Goal: Contribute content: Contribute content

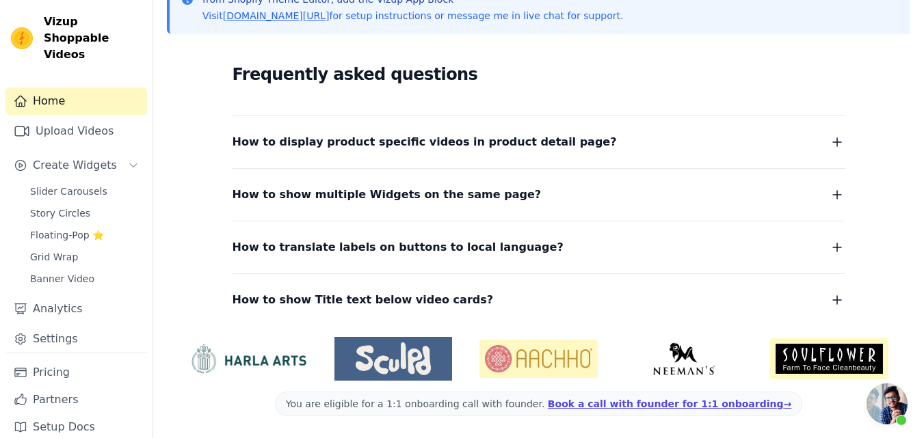
scroll to position [551, 0]
click at [62, 118] on link "Upload Videos" at bounding box center [76, 131] width 142 height 27
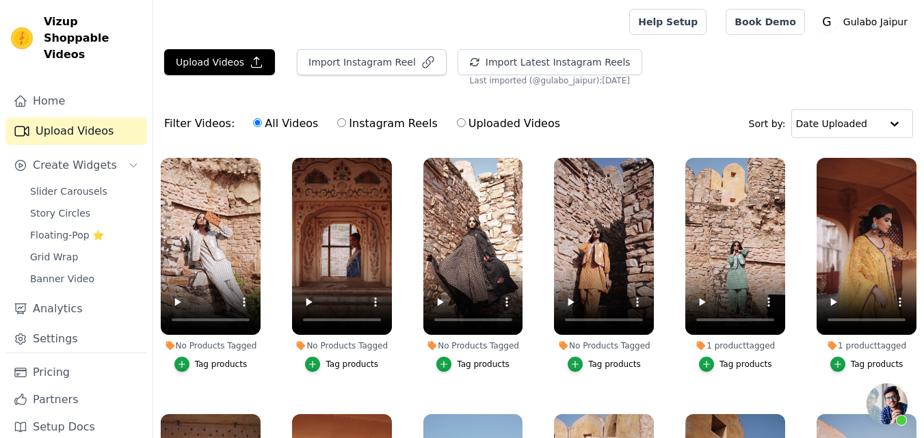
click at [650, 384] on ul "No Products Tagged Tag products No Products Tagged Tag products No Products Tag…" at bounding box center [538, 347] width 771 height 395
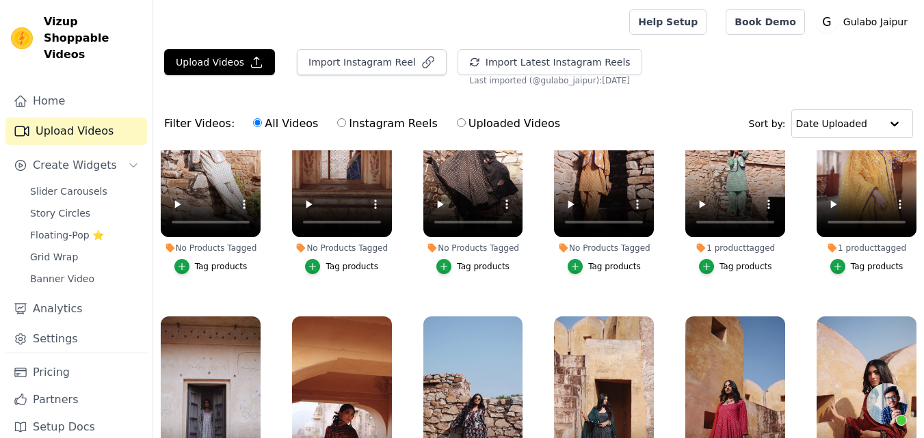
scroll to position [68, 0]
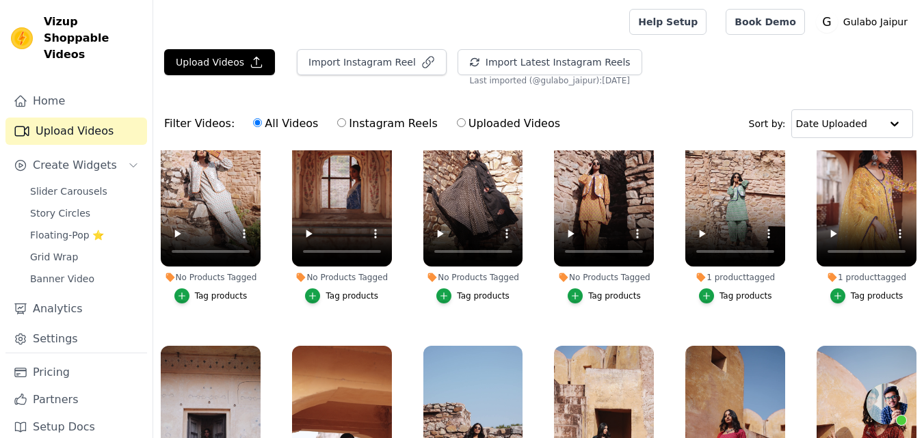
click at [321, 291] on button "Tag products" at bounding box center [341, 296] width 73 height 15
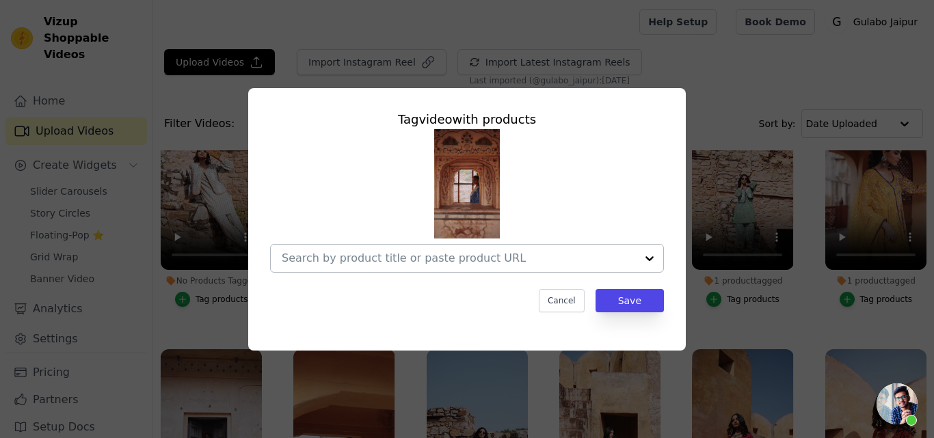
click at [359, 247] on div at bounding box center [459, 258] width 354 height 27
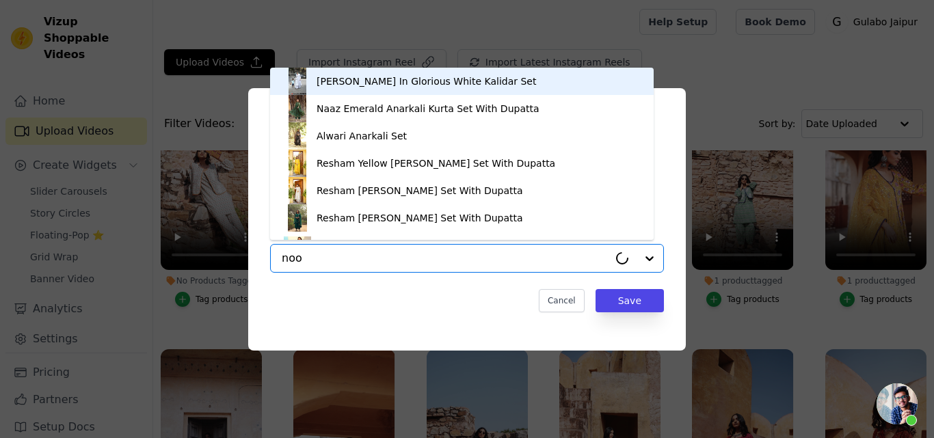
type input "noor"
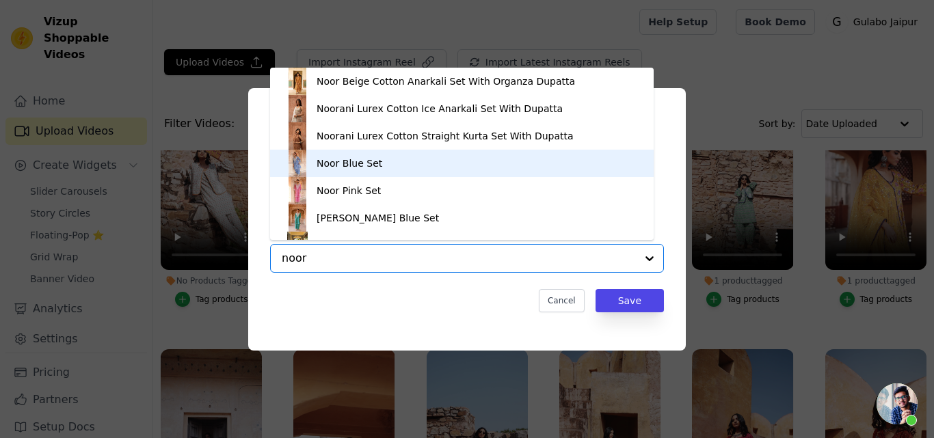
click at [340, 165] on div "Noor Blue Set" at bounding box center [350, 164] width 66 height 14
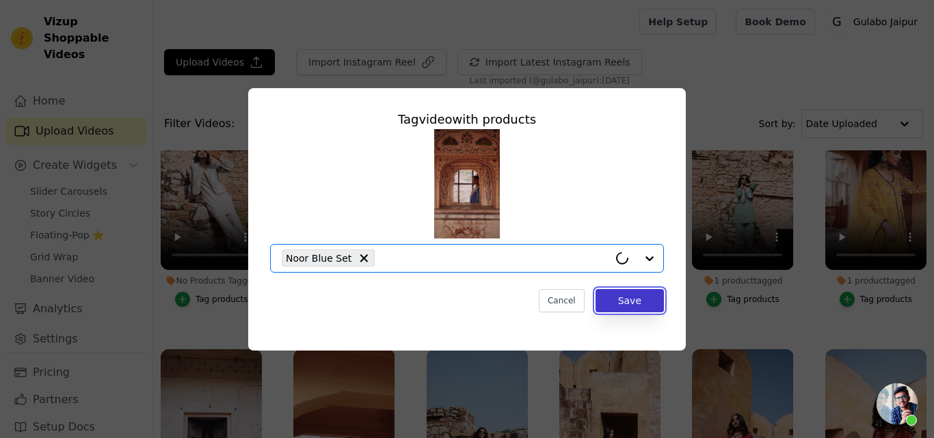
click at [633, 292] on button "Save" at bounding box center [630, 300] width 68 height 23
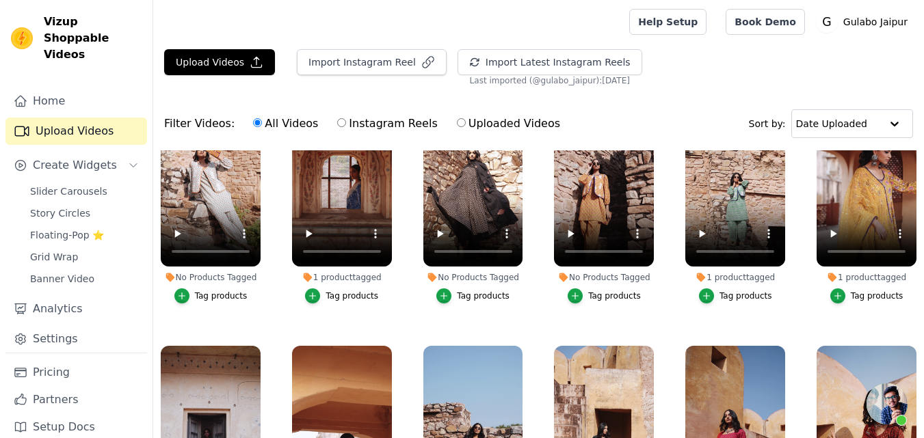
click at [417, 326] on ul "No Products Tagged Tag products 1 product tagged Tag products No Products Tagge…" at bounding box center [538, 347] width 771 height 395
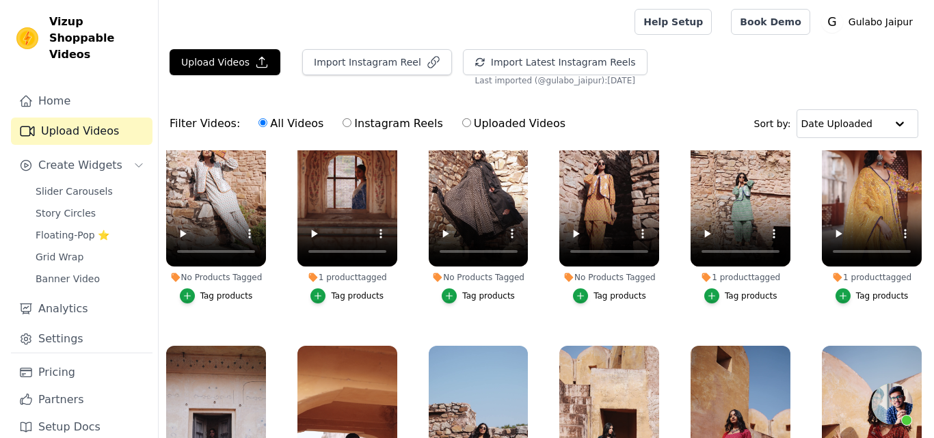
scroll to position [0, 0]
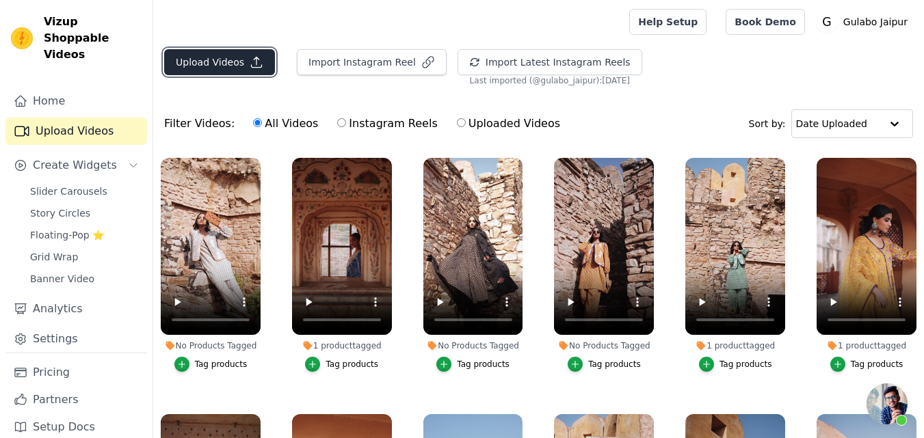
click at [211, 63] on button "Upload Videos" at bounding box center [219, 62] width 111 height 26
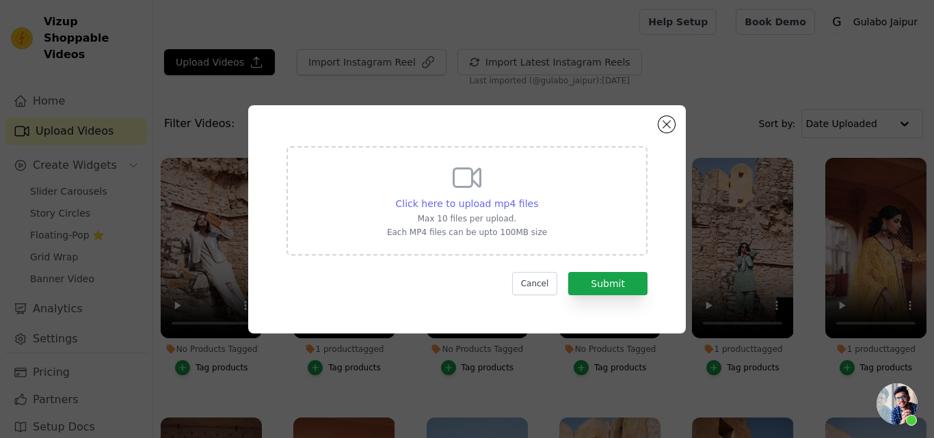
click at [490, 200] on span "Click here to upload mp4 files" at bounding box center [467, 203] width 143 height 11
click at [538, 197] on input "Click here to upload mp4 files Max 10 files per upload. Each MP4 files can be u…" at bounding box center [538, 196] width 1 height 1
click at [450, 203] on span "Click here to upload mp4 files" at bounding box center [467, 203] width 143 height 11
click at [538, 197] on input "Click here to upload mp4 files Max 10 files per upload. Each MP4 files can be u…" at bounding box center [538, 196] width 1 height 1
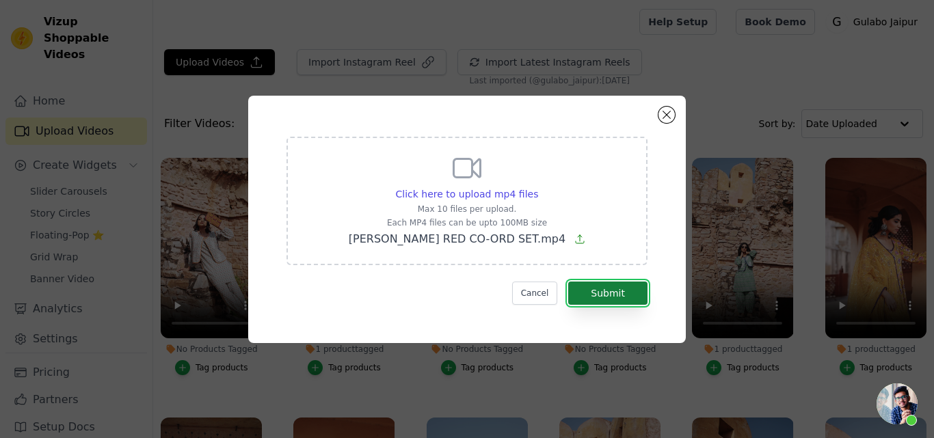
click at [590, 286] on button "Submit" at bounding box center [607, 293] width 79 height 23
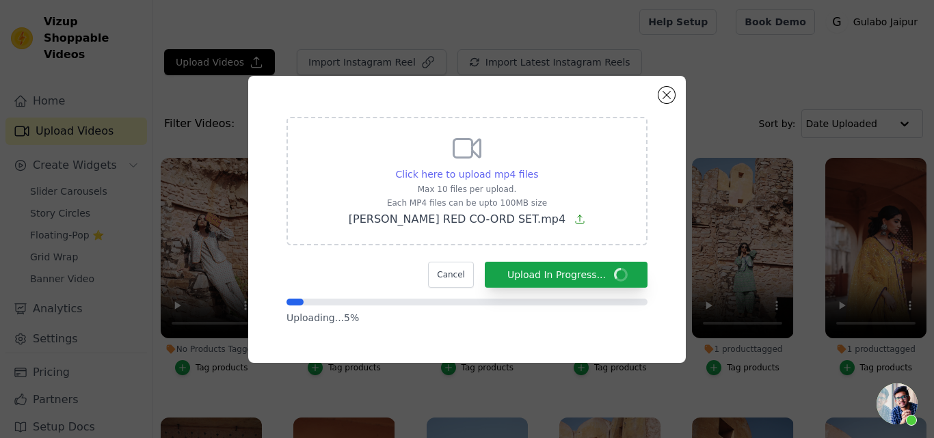
click at [435, 172] on span "Click here to upload mp4 files" at bounding box center [467, 174] width 143 height 11
click at [538, 168] on input "Click here to upload mp4 files Max 10 files per upload. Each MP4 files can be u…" at bounding box center [538, 167] width 1 height 1
type input "C:\fakepath\KAMYA BLUE COAT.mp4"
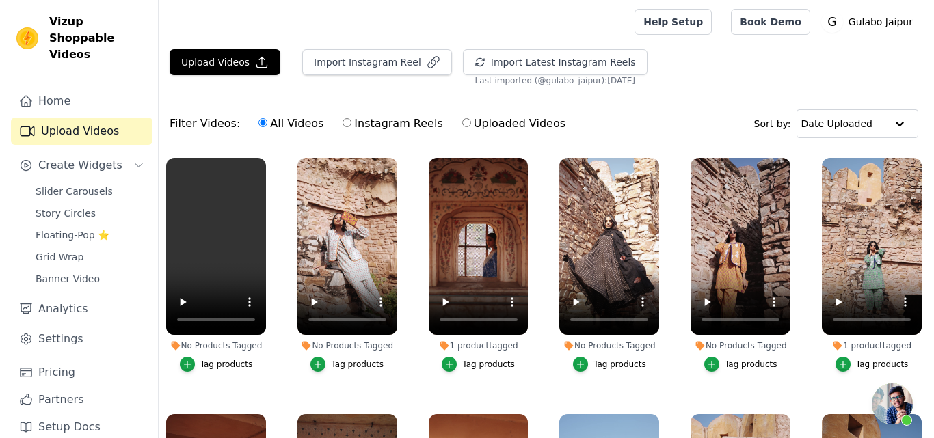
scroll to position [516, 0]
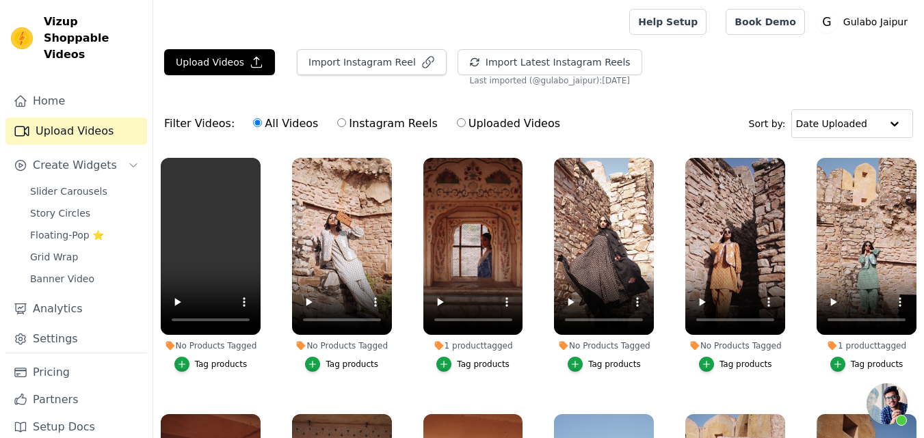
click at [192, 362] on button "Tag products" at bounding box center [210, 364] width 73 height 15
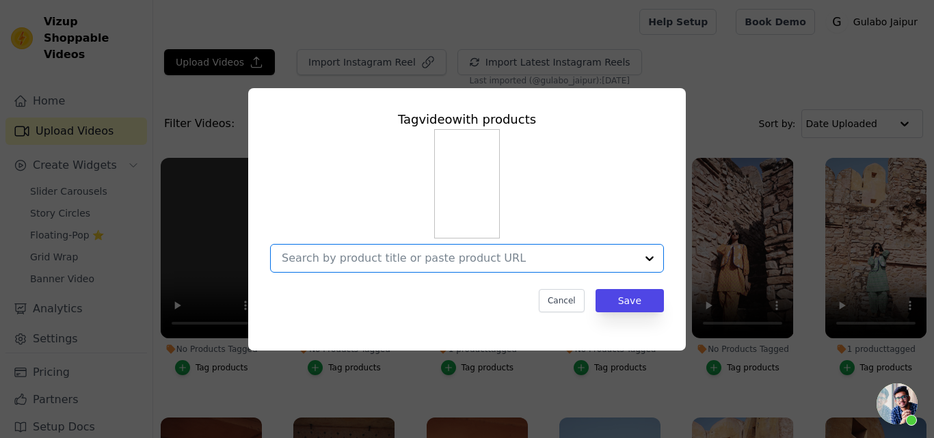
click at [368, 261] on input "No Products Tagged Tag video with products Option undefined, selected. Select i…" at bounding box center [459, 258] width 354 height 13
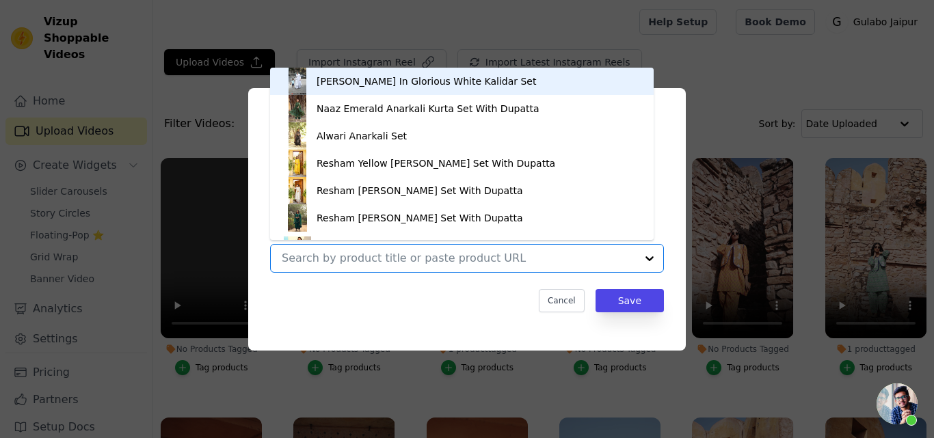
paste input "ESHA RED CO-ORD SET"
type input "ESHA RED CO-ORD SET"
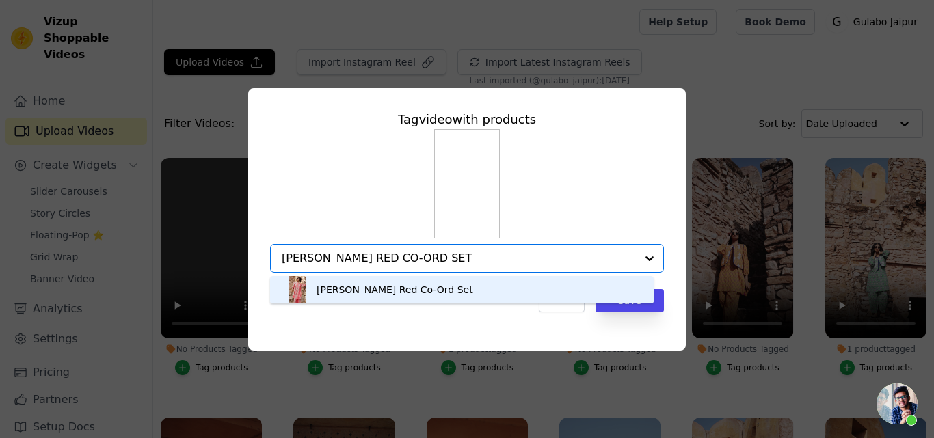
click at [366, 293] on div "Esha Red Co-Ord Set" at bounding box center [395, 290] width 157 height 14
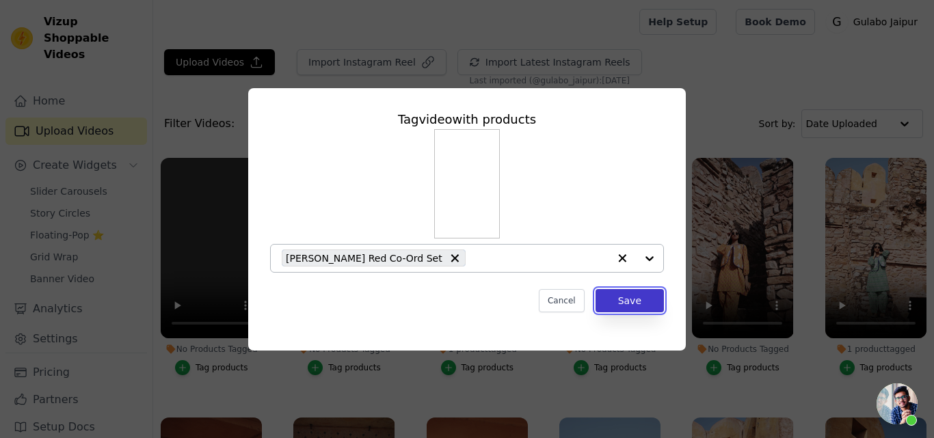
click at [622, 305] on button "Save" at bounding box center [630, 300] width 68 height 23
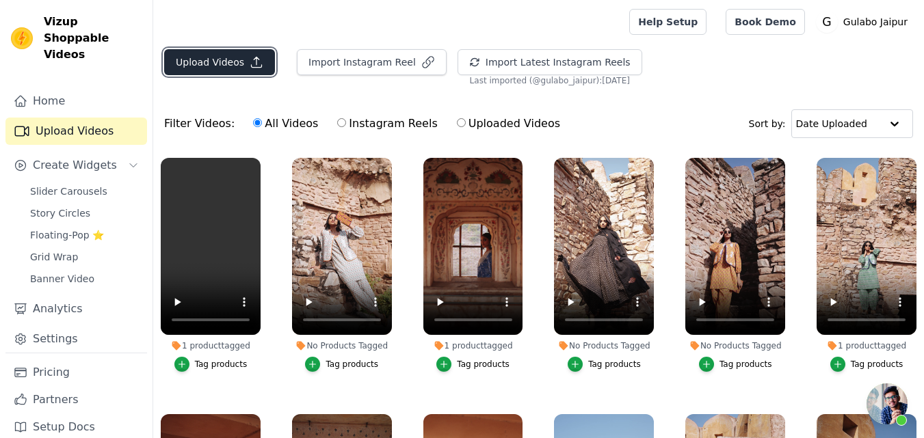
click at [241, 62] on button "Upload Videos" at bounding box center [219, 62] width 111 height 26
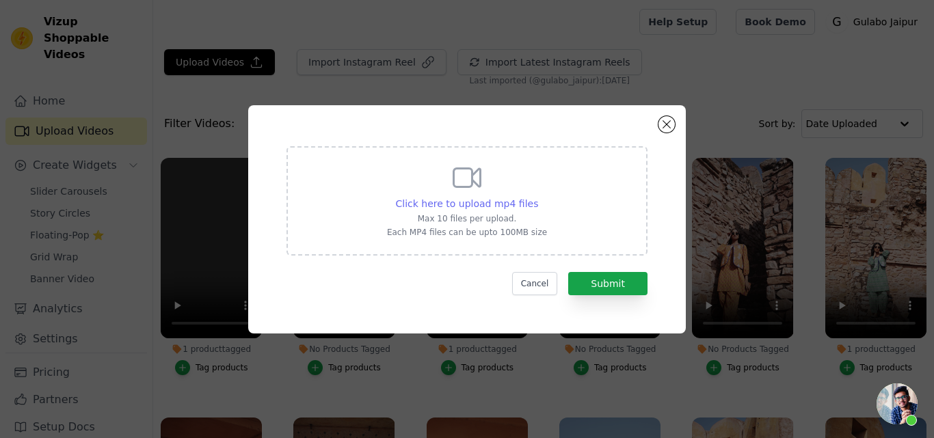
click at [454, 200] on span "Click here to upload mp4 files" at bounding box center [467, 203] width 143 height 11
click at [538, 197] on input "Click here to upload mp4 files Max 10 files per upload. Each MP4 files can be u…" at bounding box center [538, 196] width 1 height 1
type input "C:\fakepath\KAMYA BLUE COAT.mp4"
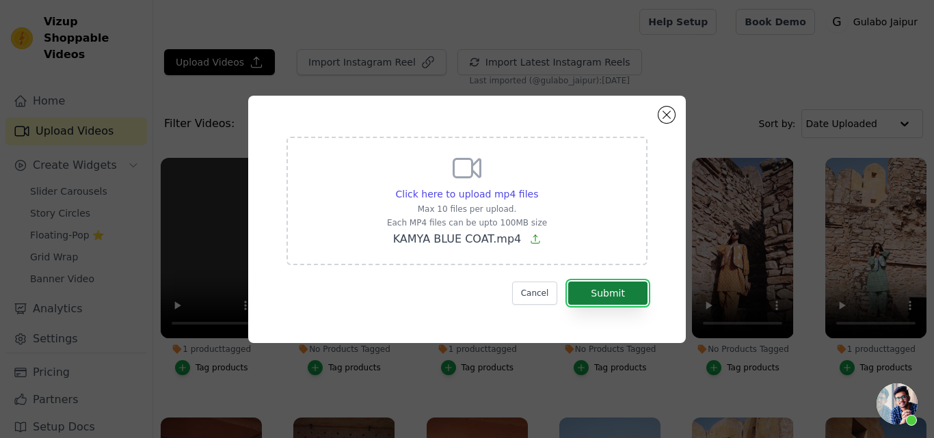
click at [616, 287] on button "Submit" at bounding box center [607, 293] width 79 height 23
click at [606, 291] on button "Submit" at bounding box center [607, 293] width 79 height 23
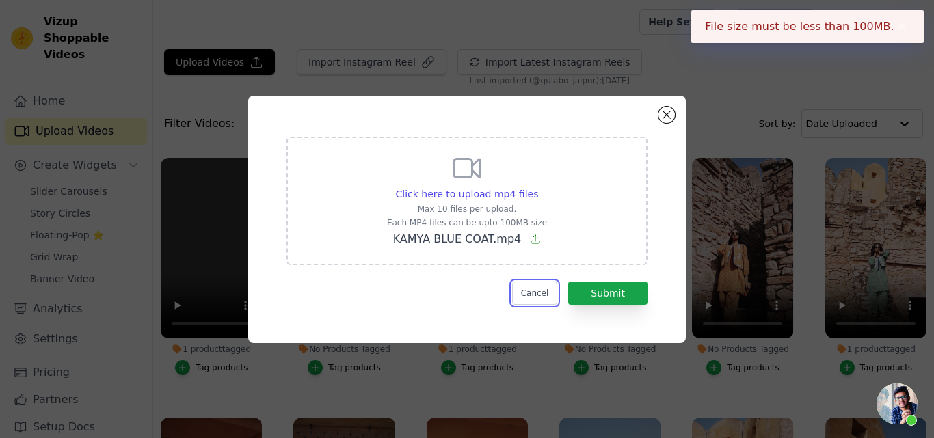
click at [525, 293] on button "Cancel" at bounding box center [535, 293] width 46 height 23
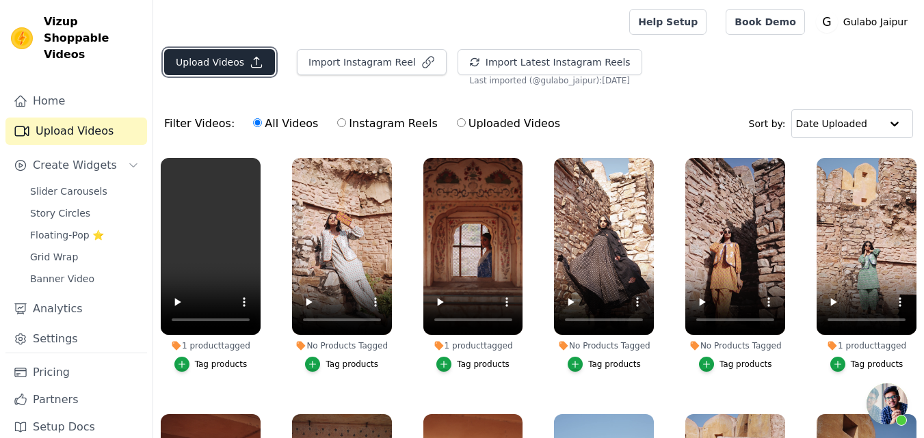
click at [211, 59] on button "Upload Videos" at bounding box center [219, 62] width 111 height 26
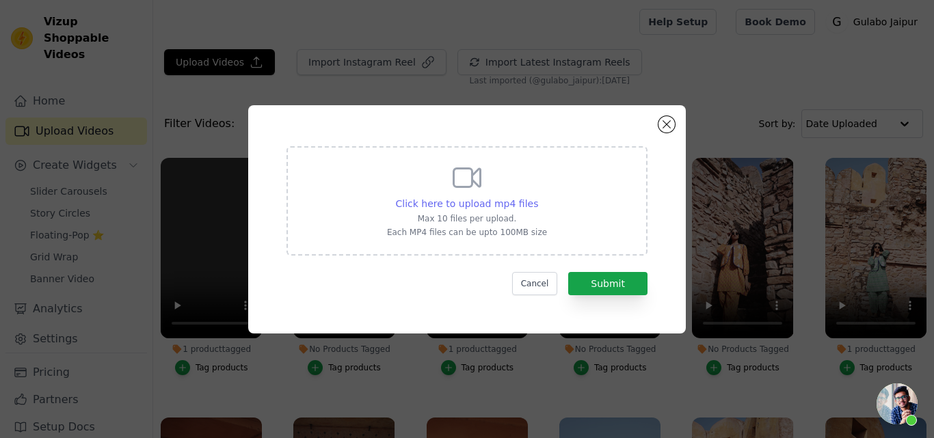
click at [458, 204] on span "Click here to upload mp4 files" at bounding box center [467, 203] width 143 height 11
click at [538, 197] on input "Click here to upload mp4 files Max 10 files per upload. Each MP4 files can be u…" at bounding box center [538, 196] width 1 height 1
type input "C:\fakepath\PADMA BLUE ANARKALI.mp4"
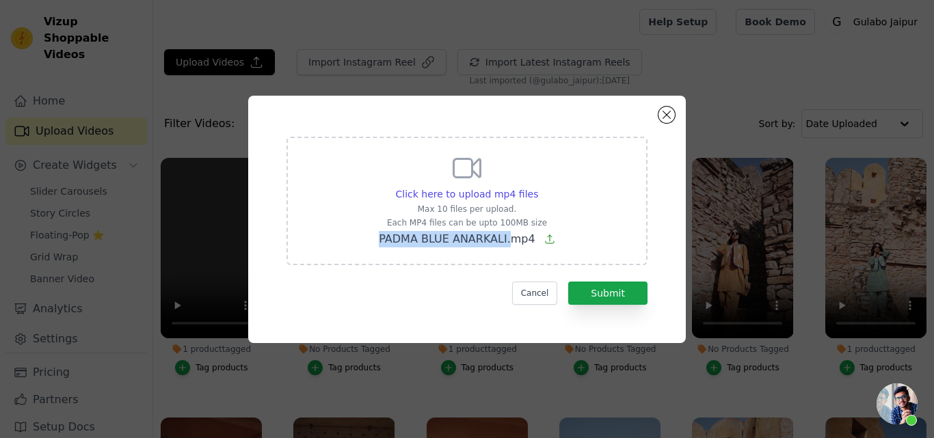
drag, startPoint x: 375, startPoint y: 235, endPoint x: 513, endPoint y: 238, distance: 137.5
click at [513, 238] on div "Click here to upload mp4 files Max 10 files per upload. Each MP4 files can be u…" at bounding box center [467, 201] width 361 height 129
copy span "PADMA BLUE ANARKALI."
click at [602, 293] on button "Submit" at bounding box center [607, 293] width 79 height 23
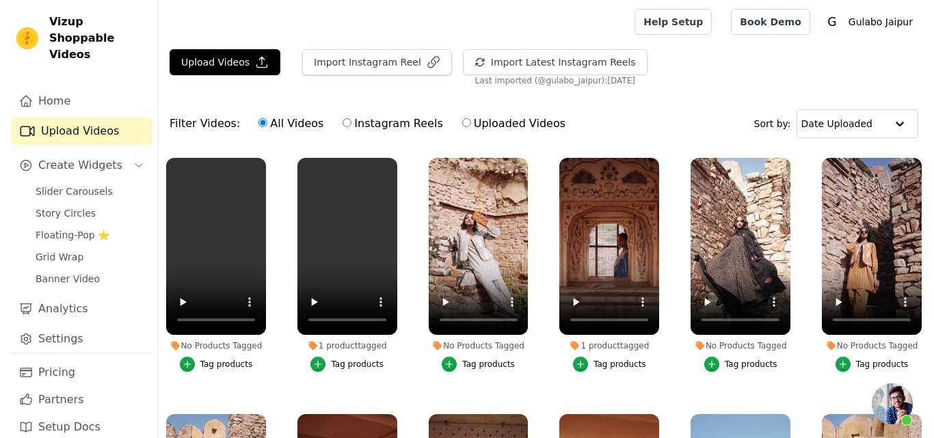
scroll to position [516, 0]
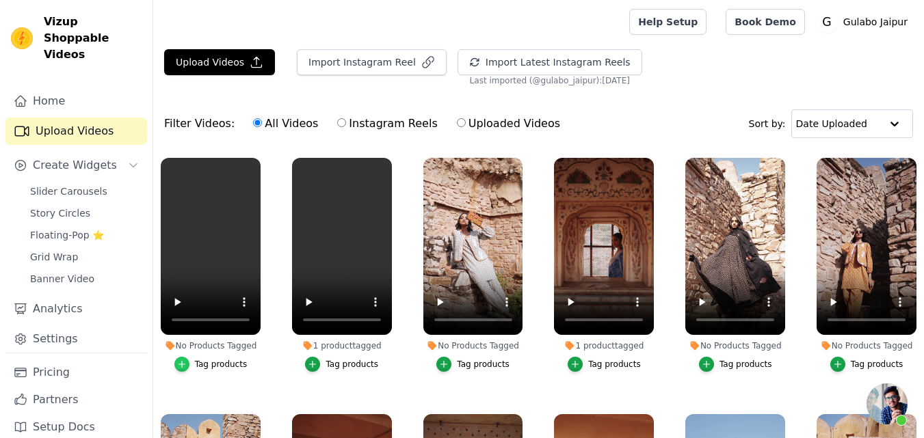
click at [182, 360] on icon "button" at bounding box center [182, 365] width 10 height 10
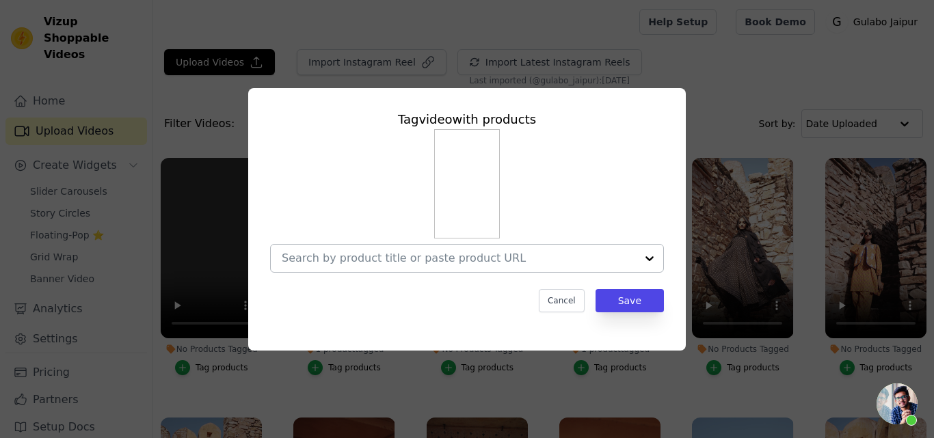
click at [323, 249] on div at bounding box center [459, 258] width 354 height 27
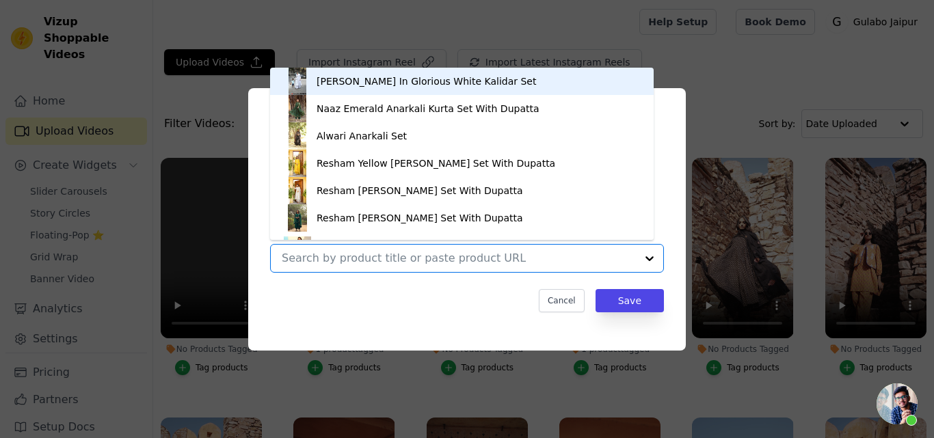
paste input "PADMA BLUE ANARKALI"
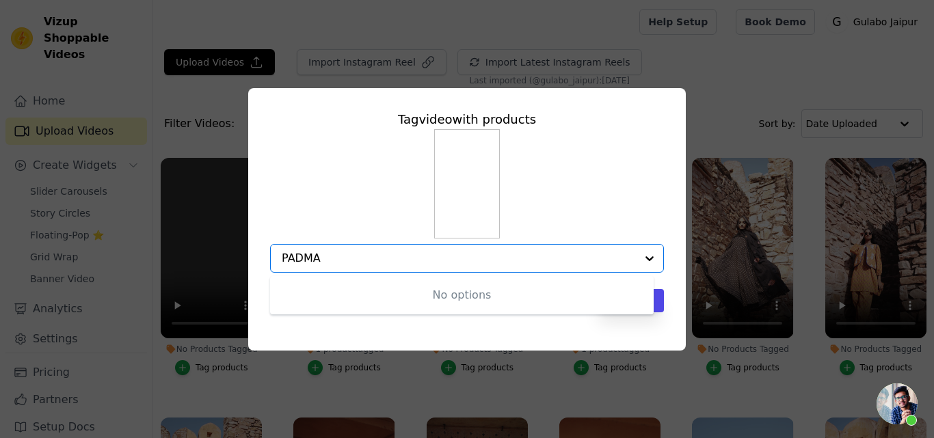
type input "PADMA"
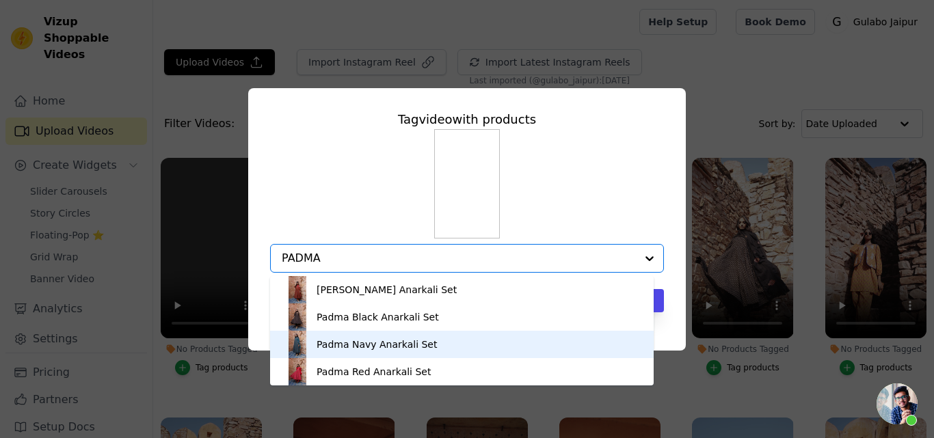
click at [381, 345] on div "Padma Navy Anarkali Set" at bounding box center [377, 345] width 120 height 14
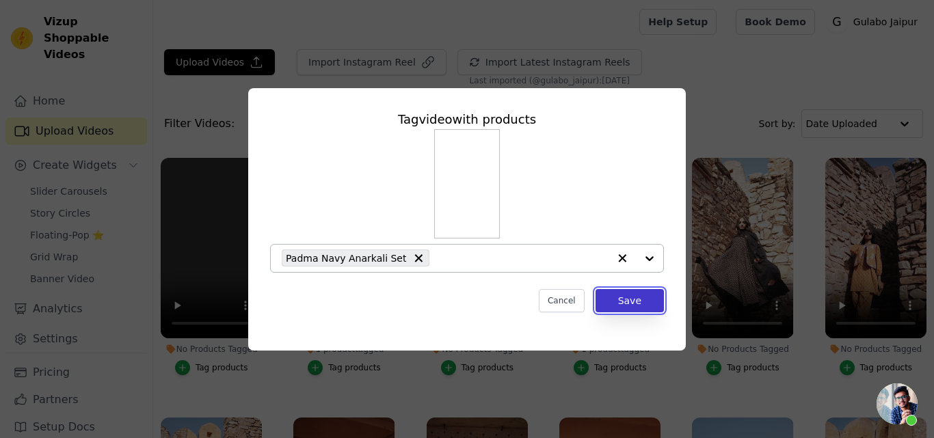
click at [633, 294] on button "Save" at bounding box center [630, 300] width 68 height 23
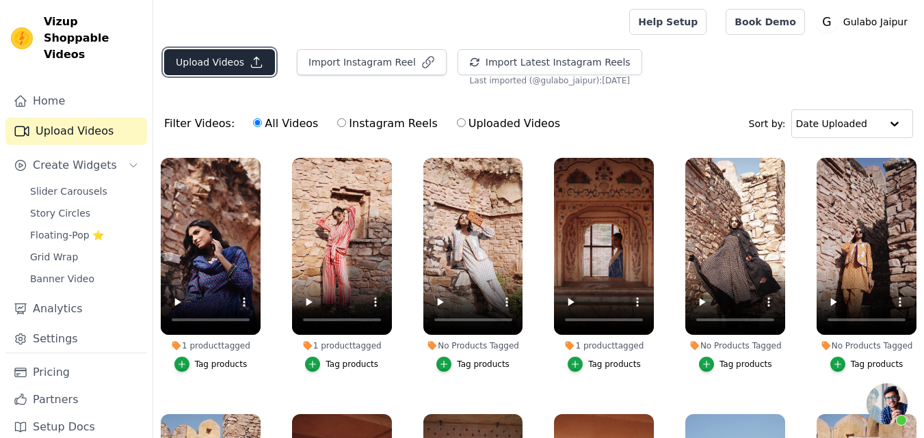
click at [192, 57] on button "Upload Videos" at bounding box center [219, 62] width 111 height 26
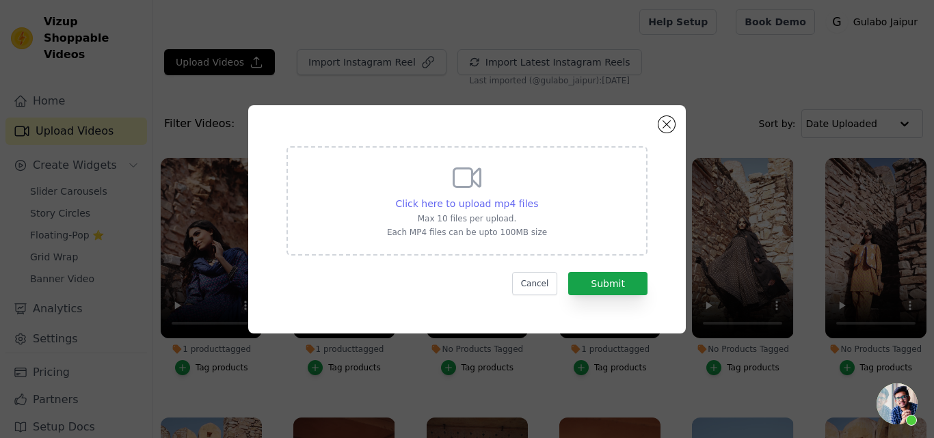
click at [462, 198] on span "Click here to upload mp4 files" at bounding box center [467, 203] width 143 height 11
click at [538, 197] on input "Click here to upload mp4 files Max 10 files per upload. Each MP4 files can be u…" at bounding box center [538, 196] width 1 height 1
type input "C:\fakepath\PRITAL RED ANARKALI.mp4"
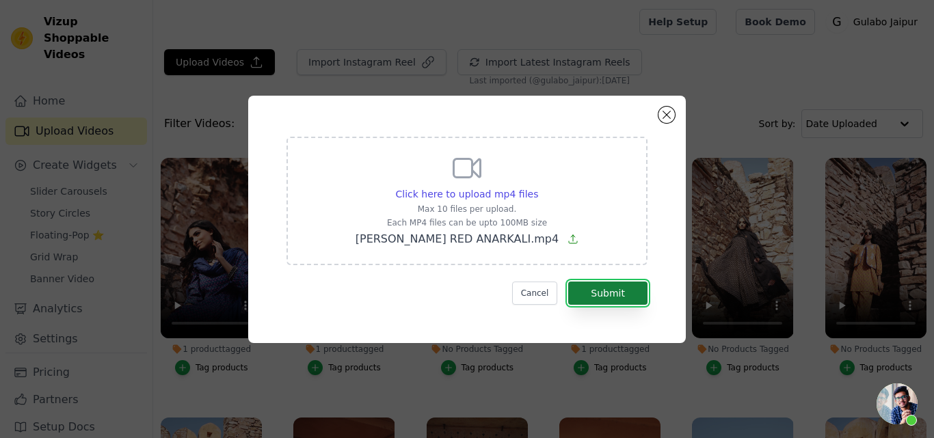
click at [593, 298] on button "Submit" at bounding box center [607, 293] width 79 height 23
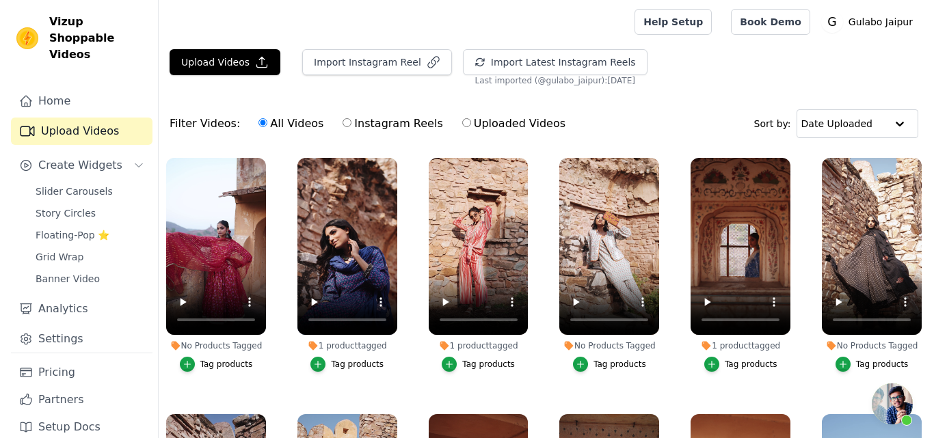
scroll to position [516, 0]
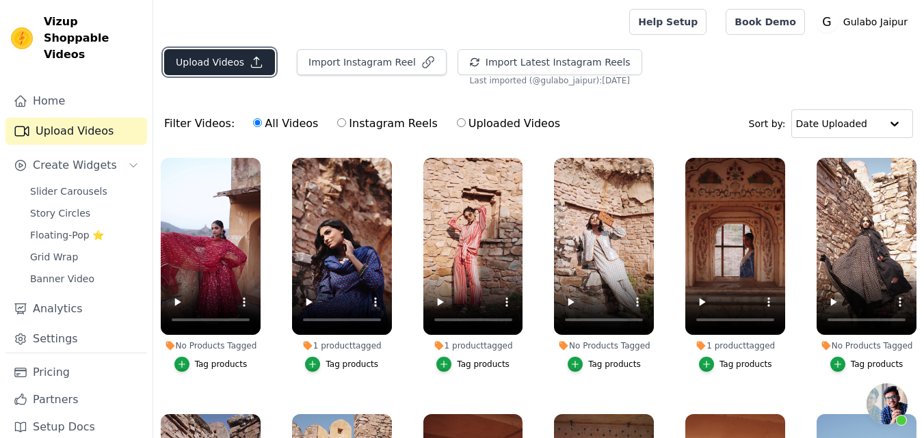
click at [195, 58] on button "Upload Videos" at bounding box center [219, 62] width 111 height 26
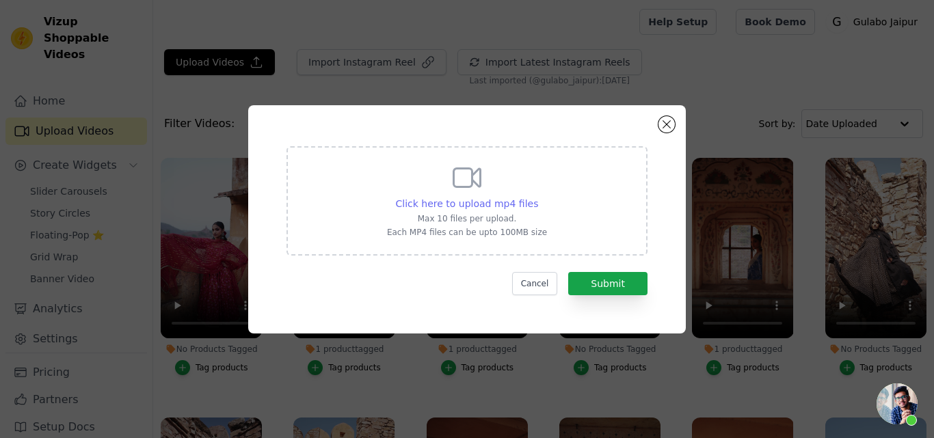
click at [466, 204] on span "Click here to upload mp4 files" at bounding box center [467, 203] width 143 height 11
click at [538, 197] on input "Click here to upload mp4 files Max 10 files per upload. Each MP4 files can be u…" at bounding box center [538, 196] width 1 height 1
click at [445, 204] on span "Click here to upload mp4 files" at bounding box center [467, 203] width 143 height 11
click at [538, 197] on input "Click here to upload mp4 files Max 10 files per upload. Each MP4 files can be u…" at bounding box center [538, 196] width 1 height 1
type input "C:\fakepath\KAMYA BLUE COAT.mp4"
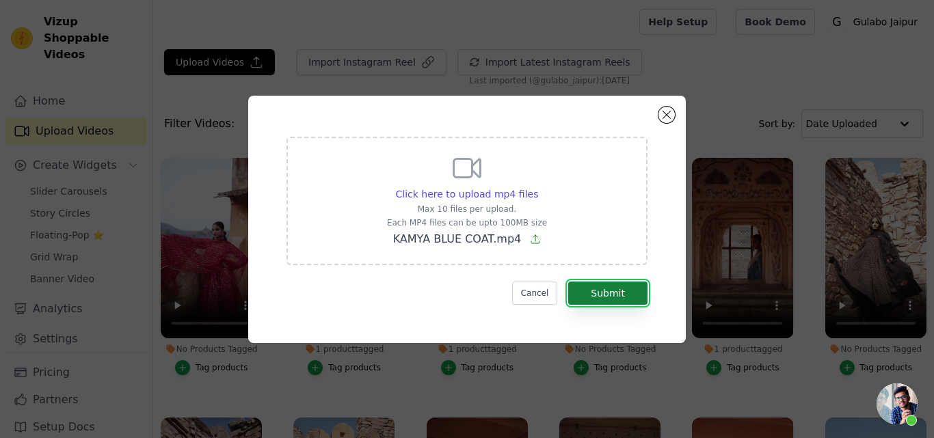
click at [585, 294] on button "Submit" at bounding box center [607, 293] width 79 height 23
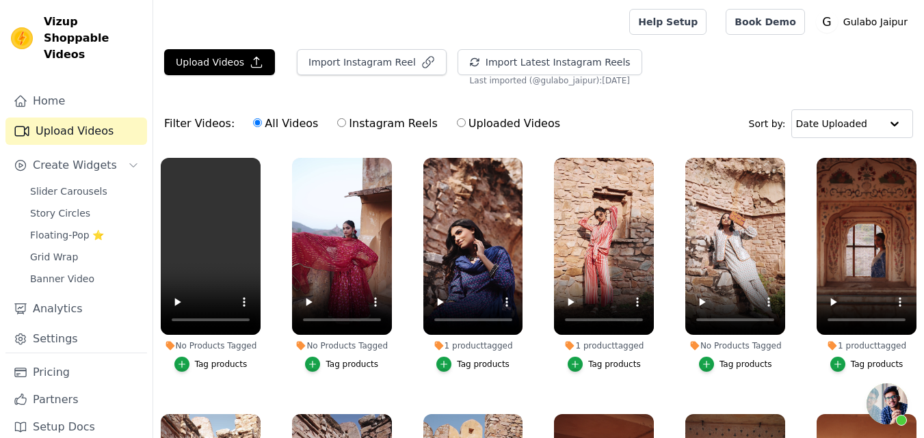
scroll to position [516, 0]
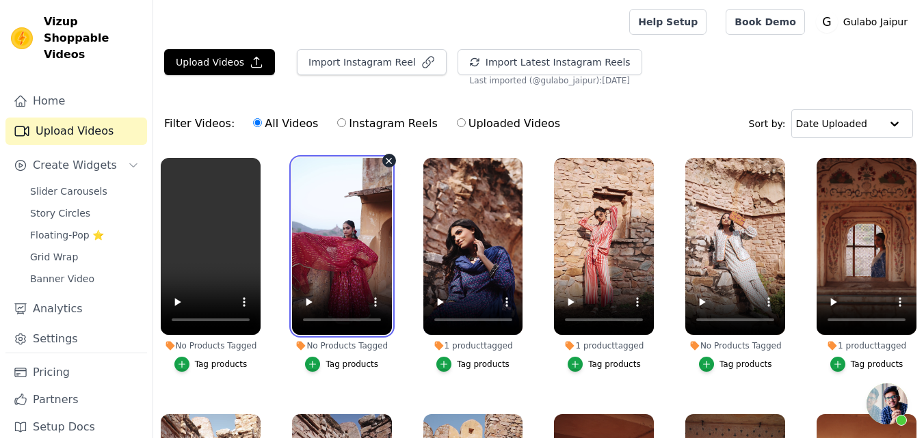
click at [350, 241] on video at bounding box center [342, 246] width 100 height 177
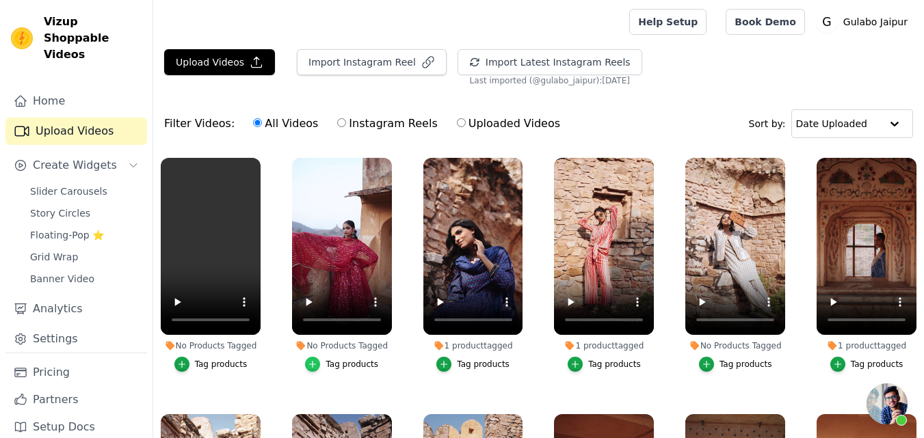
click at [315, 364] on icon "button" at bounding box center [313, 365] width 10 height 10
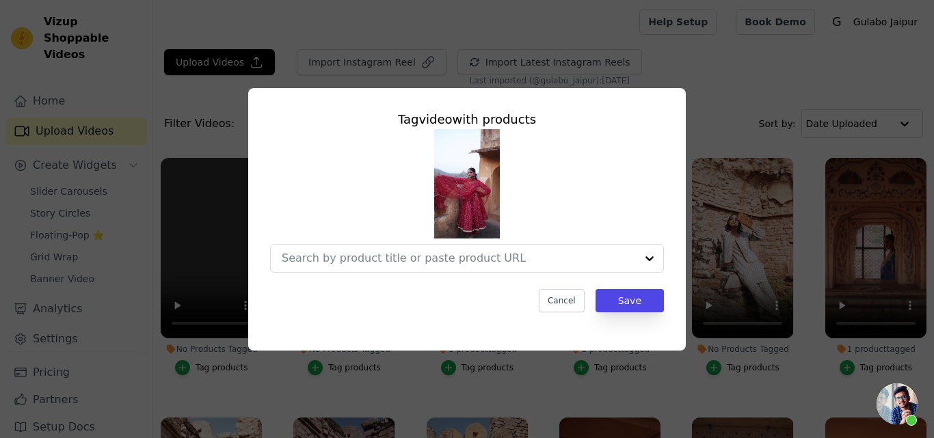
click at [370, 242] on div at bounding box center [467, 201] width 394 height 144
click at [366, 254] on input "No Products Tagged Tag video with products Cancel Save Tag products" at bounding box center [459, 258] width 354 height 13
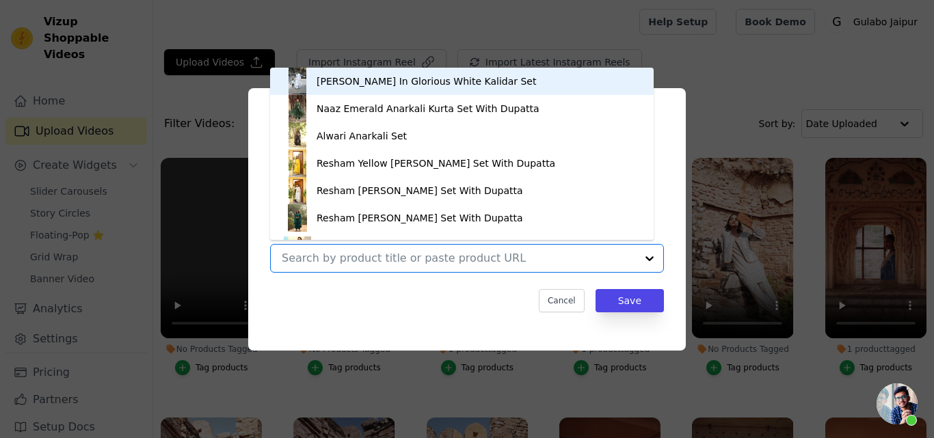
paste input "[PERSON_NAME] RED ANARKALI"
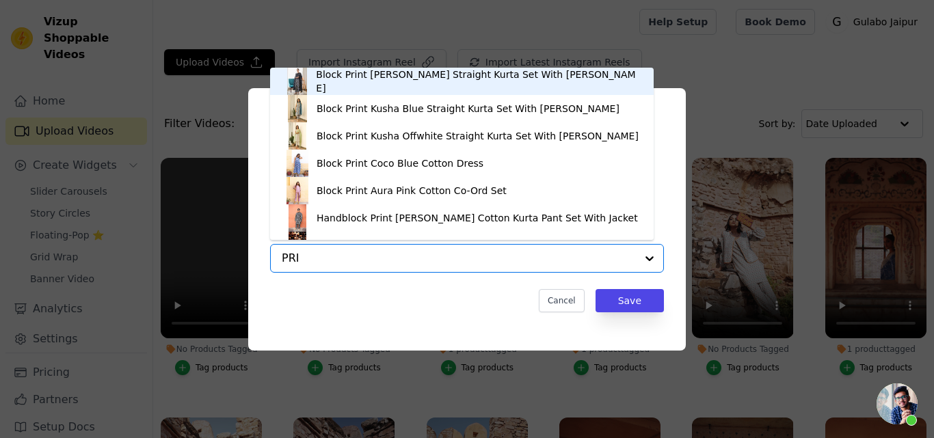
paste input "TAL RED ANARKALI"
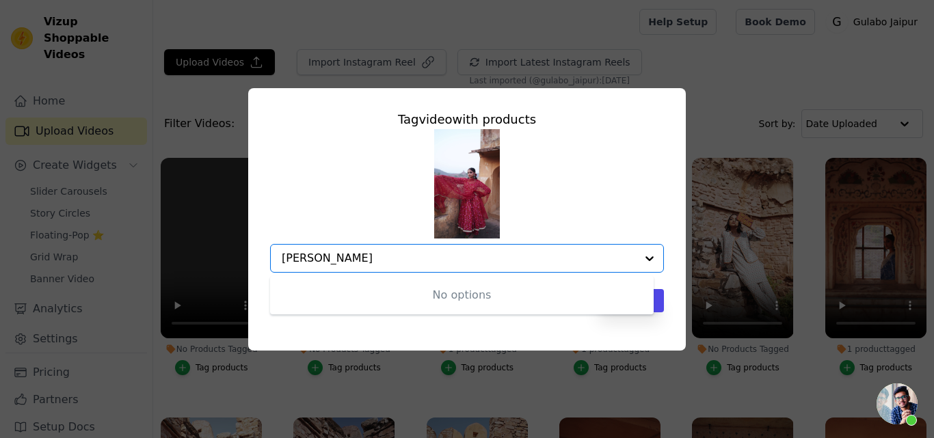
type input "[PERSON_NAME]"
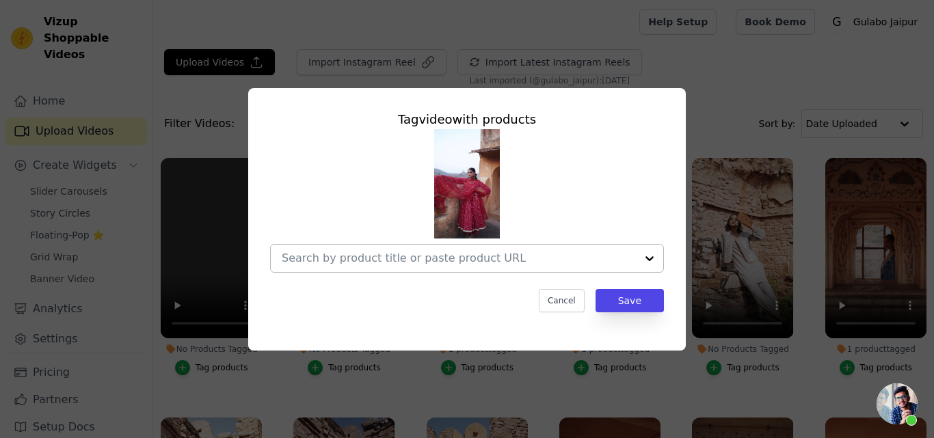
click at [390, 254] on input "No Products Tagged Tag video with products Cancel Save Tag products" at bounding box center [459, 258] width 354 height 13
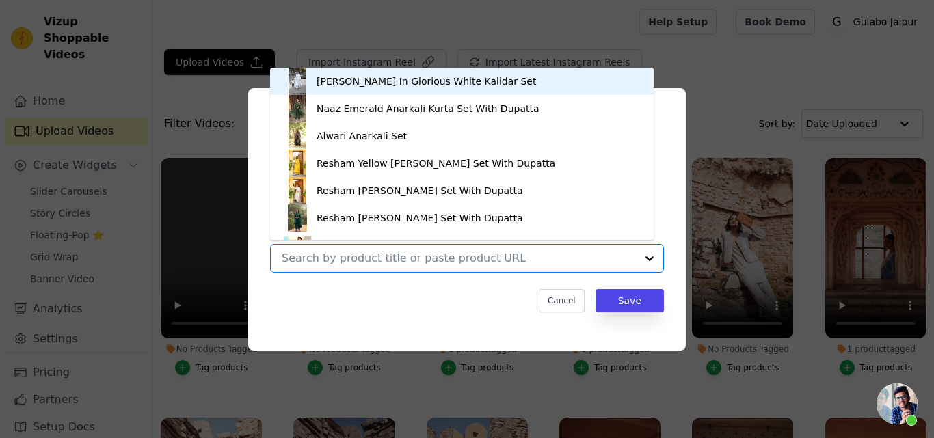
paste input "[PERSON_NAME] RED ANARKALI"
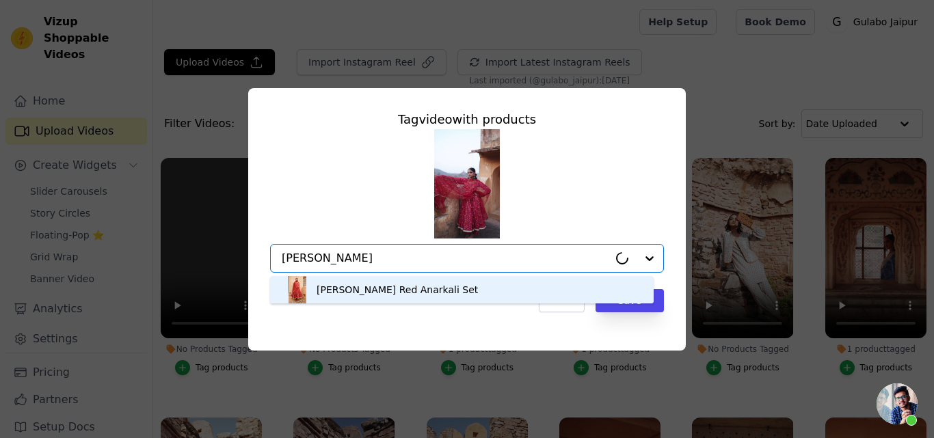
type input "[PERSON_NAME]"
click at [363, 295] on div "[PERSON_NAME] Red Anarkali Set" at bounding box center [397, 290] width 161 height 14
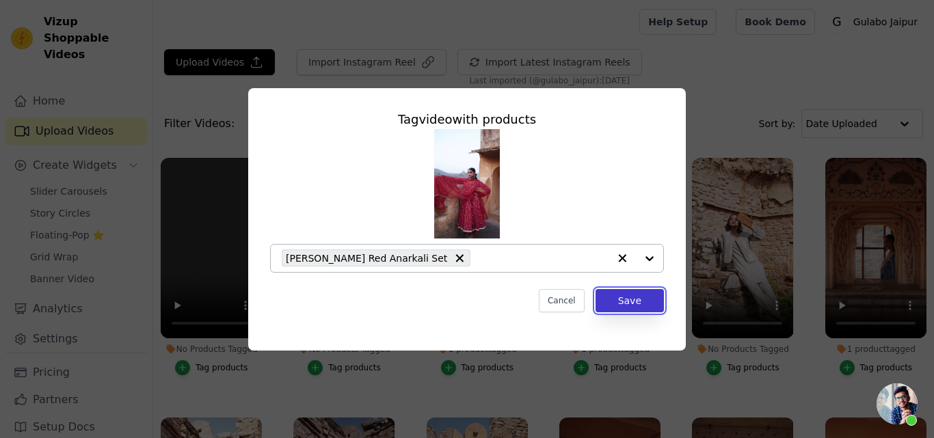
click at [620, 299] on button "Save" at bounding box center [630, 300] width 68 height 23
